Goal: Task Accomplishment & Management: Manage account settings

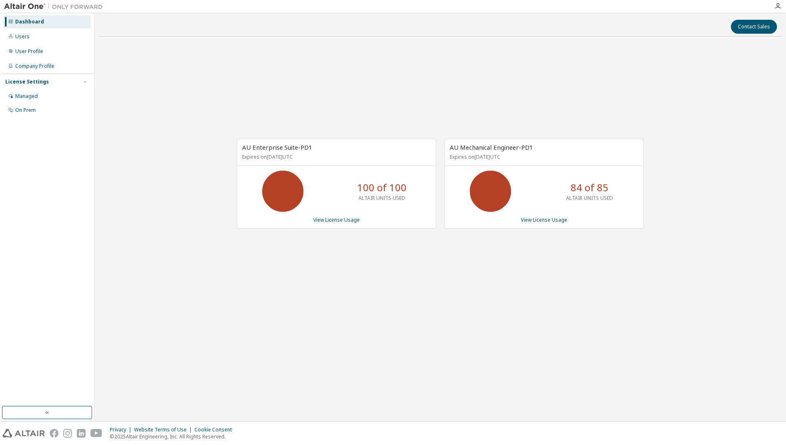
click at [432, 247] on div "AU Enterprise Suite-PD1 Expires on [DATE] UTC 100 of 100 ALTAIR UNITS USED View…" at bounding box center [440, 187] width 683 height 289
click at [557, 218] on link "View License Usage" at bounding box center [544, 219] width 46 height 7
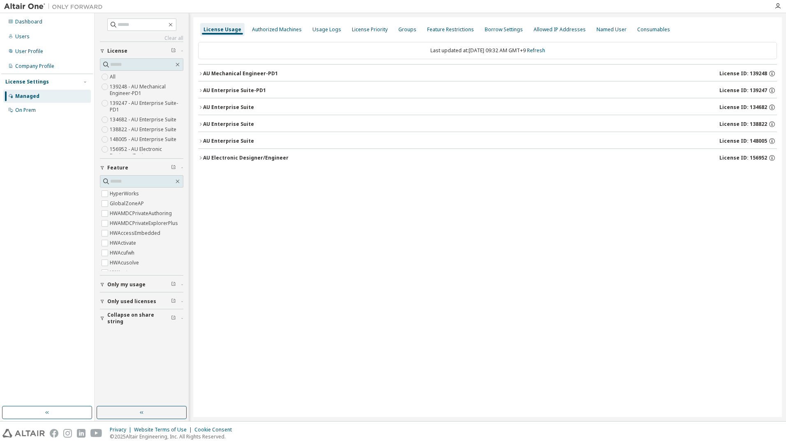
click at [260, 75] on div "AU Mechanical Engineer-PD1" at bounding box center [240, 73] width 75 height 7
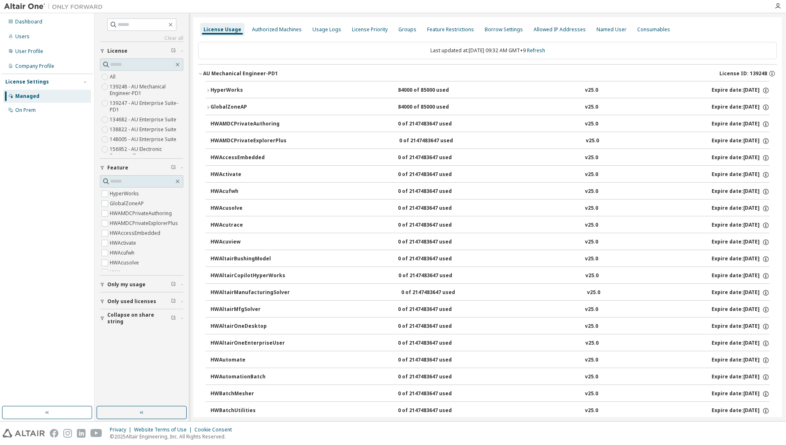
click at [260, 75] on div "AU Mechanical Engineer-PD1" at bounding box center [240, 73] width 75 height 7
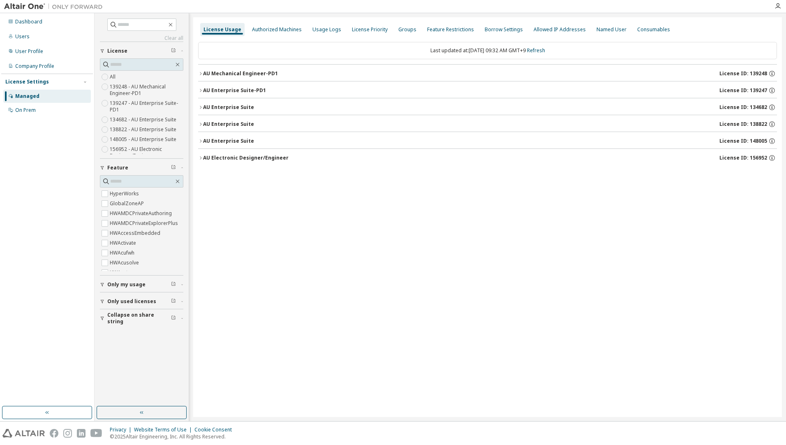
click at [247, 73] on div "AU Mechanical Engineer-PD1" at bounding box center [240, 73] width 75 height 7
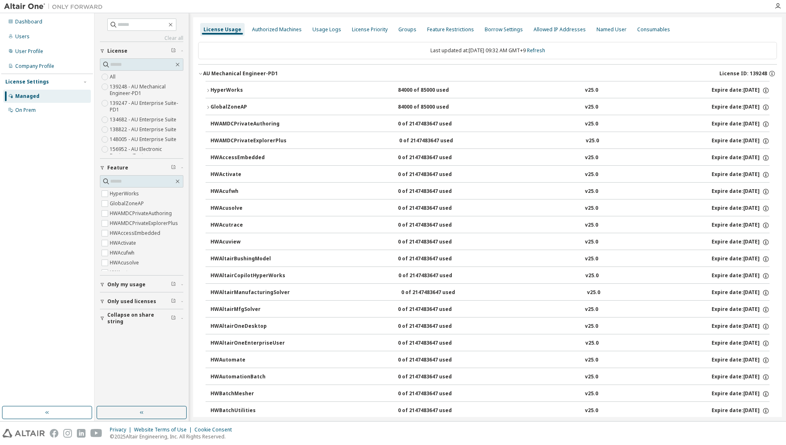
click at [230, 91] on div "HyperWorks" at bounding box center [247, 90] width 74 height 7
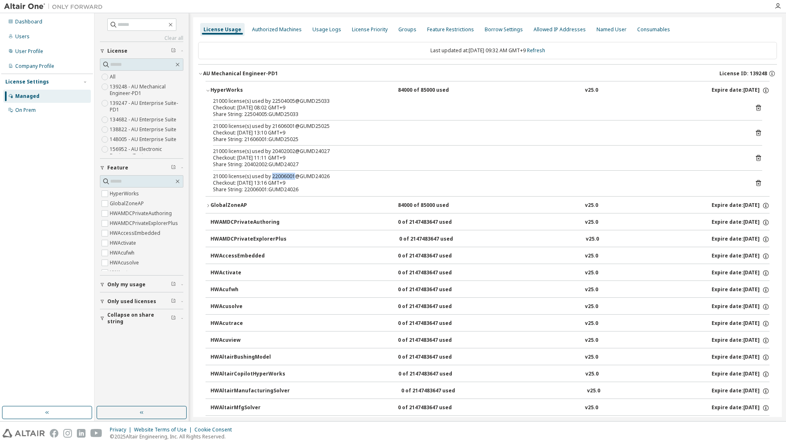
drag, startPoint x: 293, startPoint y: 176, endPoint x: 271, endPoint y: 177, distance: 21.4
click at [271, 177] on div "21000 license(s) used by 22006001@GUMD24026" at bounding box center [477, 176] width 529 height 7
copy div "22006001"
drag, startPoint x: 292, startPoint y: 150, endPoint x: 271, endPoint y: 152, distance: 21.5
click at [271, 152] on div "21000 license(s) used by 20402002@GUMD24027" at bounding box center [477, 151] width 529 height 7
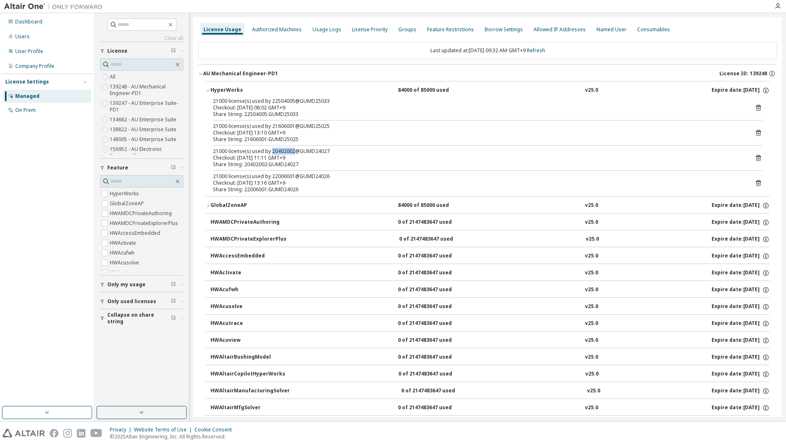
copy div "20402002"
click at [296, 135] on div "Checkout: 2025-10-13 13:10 GMT+9" at bounding box center [477, 132] width 529 height 7
drag, startPoint x: 292, startPoint y: 101, endPoint x: 270, endPoint y: 104, distance: 22.1
click at [270, 104] on div "21000 license(s) used by 22504005@GUMD25033 Checkout: 2025-10-14 08:02 GMT+9" at bounding box center [477, 104] width 529 height 13
drag, startPoint x: 270, startPoint y: 104, endPoint x: 330, endPoint y: 115, distance: 61.4
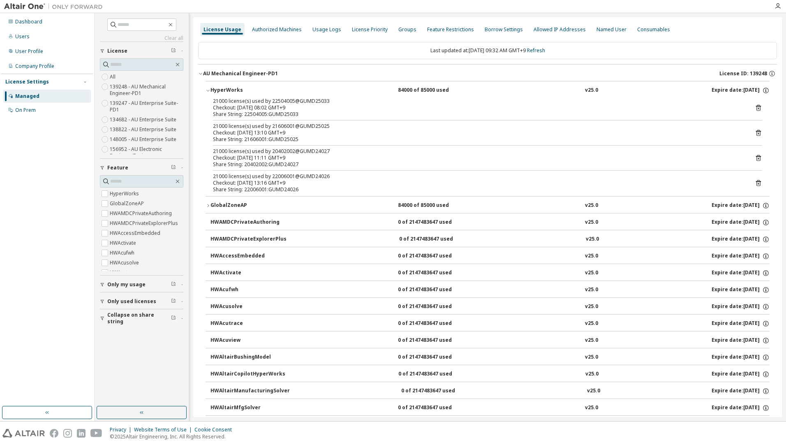
click at [330, 115] on div "Share String: 22504005:GUMD25033" at bounding box center [477, 114] width 529 height 7
click at [42, 20] on div "Dashboard" at bounding box center [47, 21] width 88 height 13
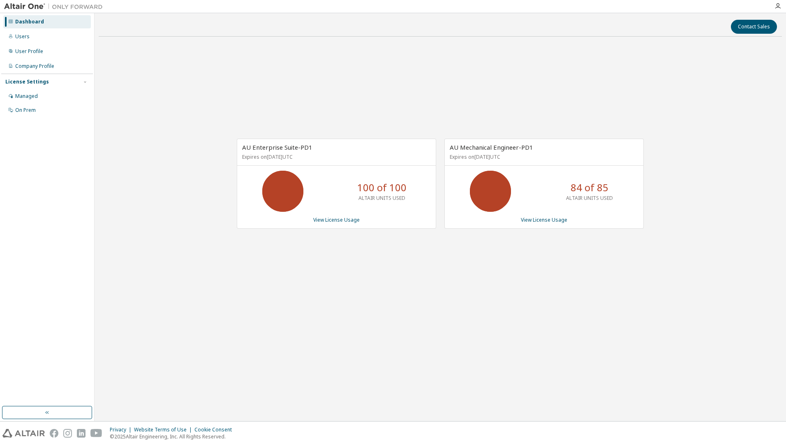
click at [399, 280] on div "AU Enterprise Suite-PD1 Expires on April 1, 2026 UTC 100 of 100 ALTAIR UNITS US…" at bounding box center [440, 187] width 683 height 289
click at [177, 196] on div "AU Enterprise Suite-PD1 Expires on April 1, 2026 UTC 100 of 100 ALTAIR UNITS US…" at bounding box center [440, 187] width 683 height 289
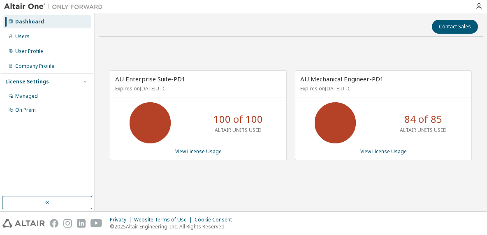
click at [150, 50] on div "AU Enterprise Suite-PD1 Expires on April 1, 2026 UTC 100 of 100 ALTAIR UNITS US…" at bounding box center [291, 119] width 384 height 153
